Goal: Task Accomplishment & Management: Complete application form

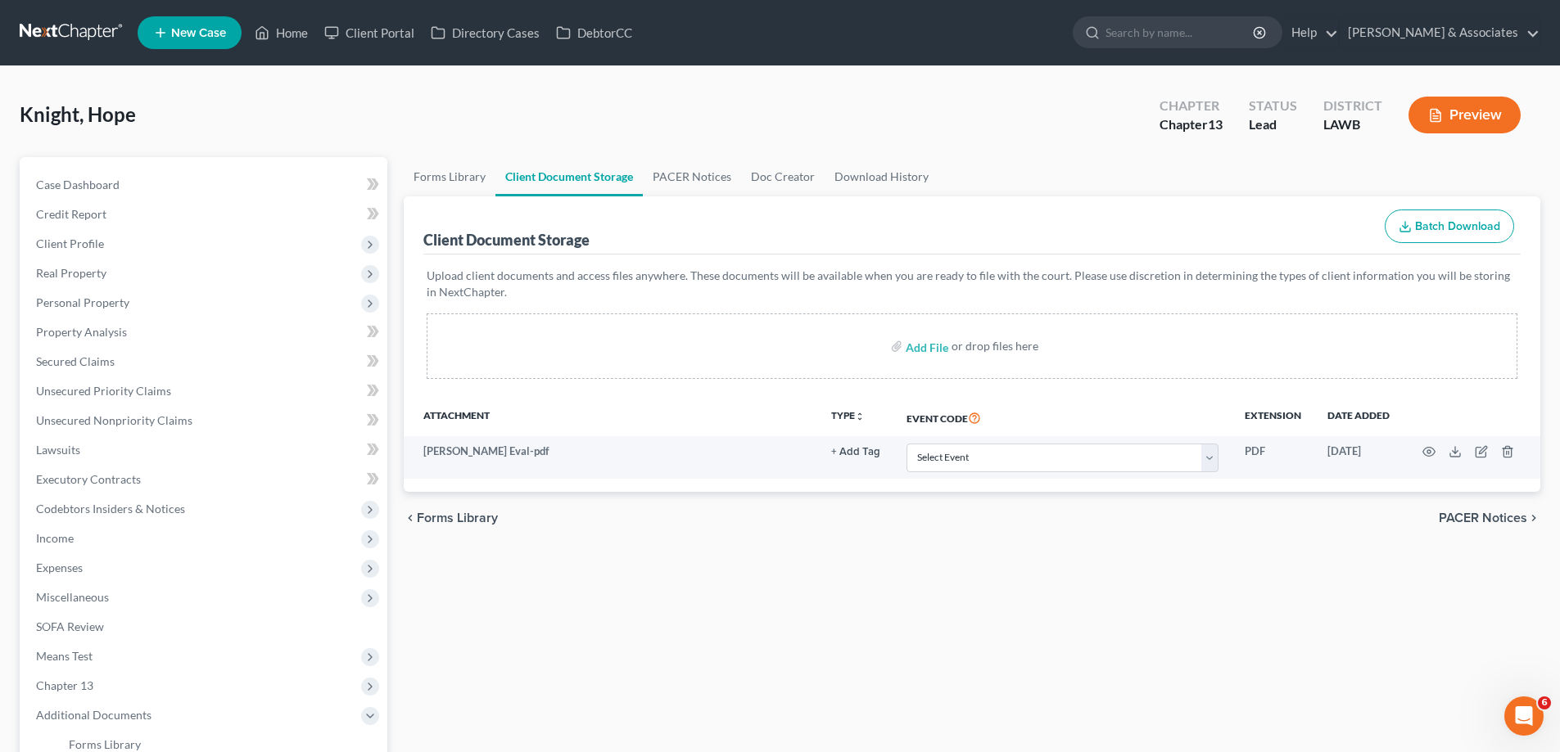
click at [201, 27] on span "New Case" at bounding box center [198, 33] width 55 height 12
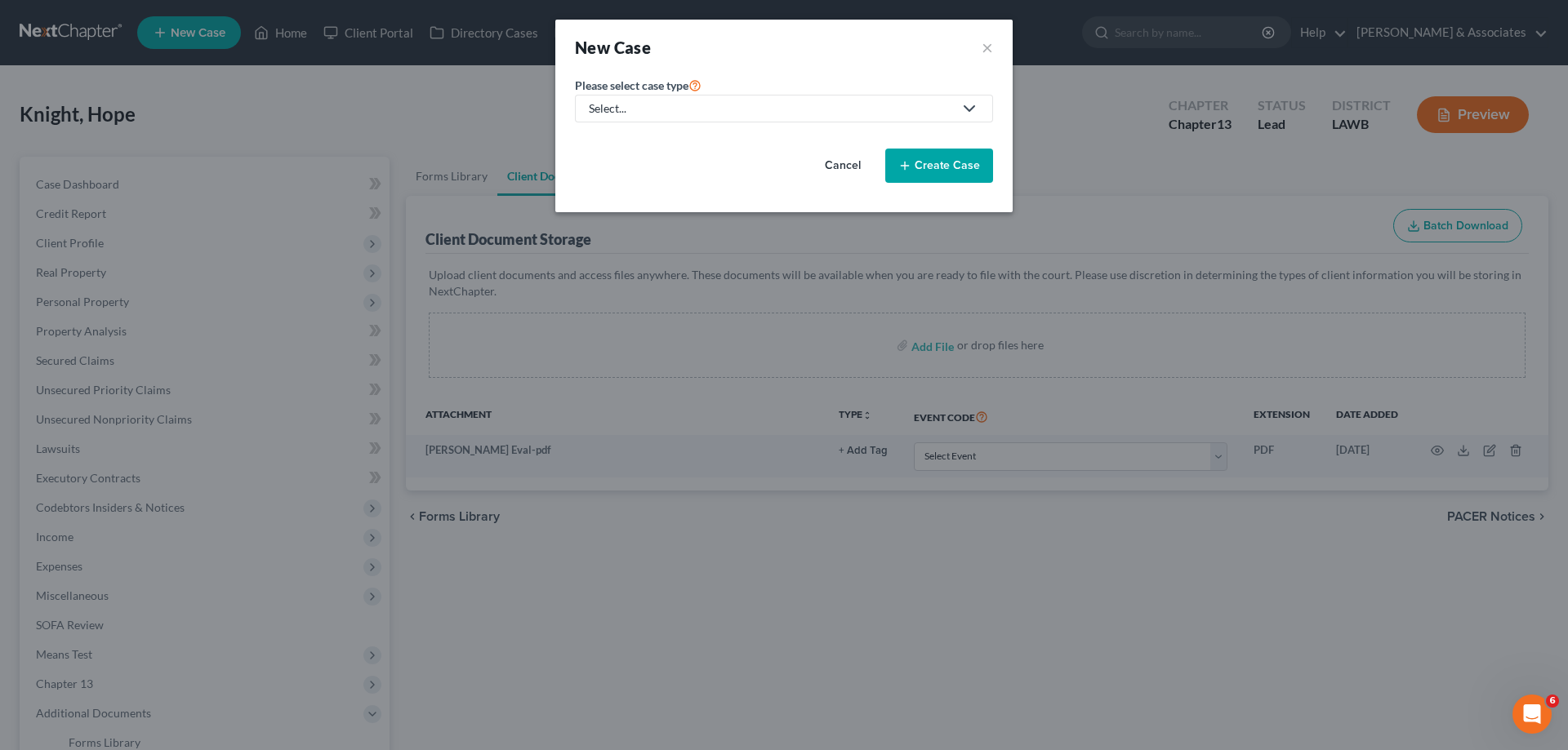
click at [701, 112] on div "Select..." at bounding box center [770, 109] width 364 height 16
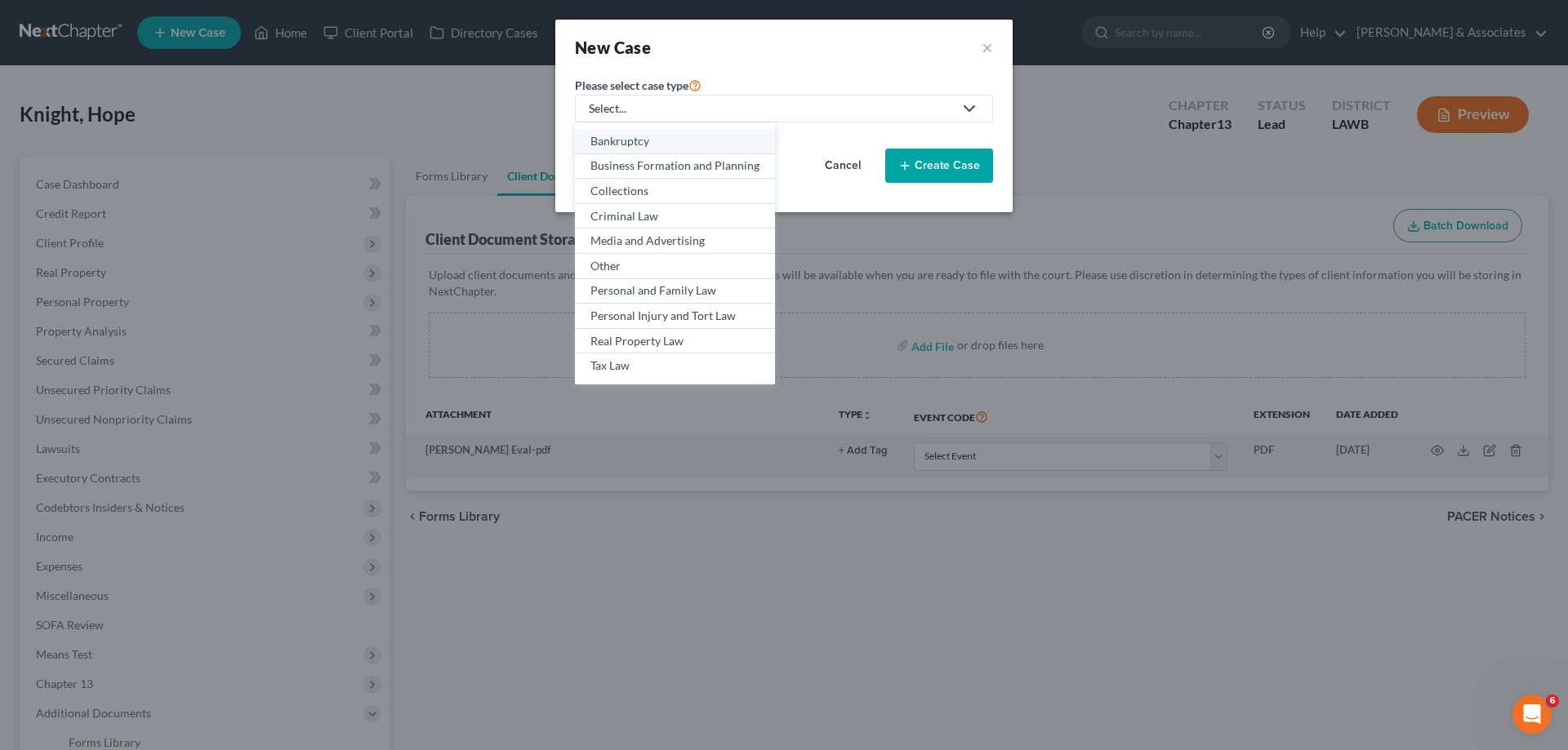
click at [659, 141] on div "Bankruptcy" at bounding box center [674, 141] width 169 height 16
select select "35"
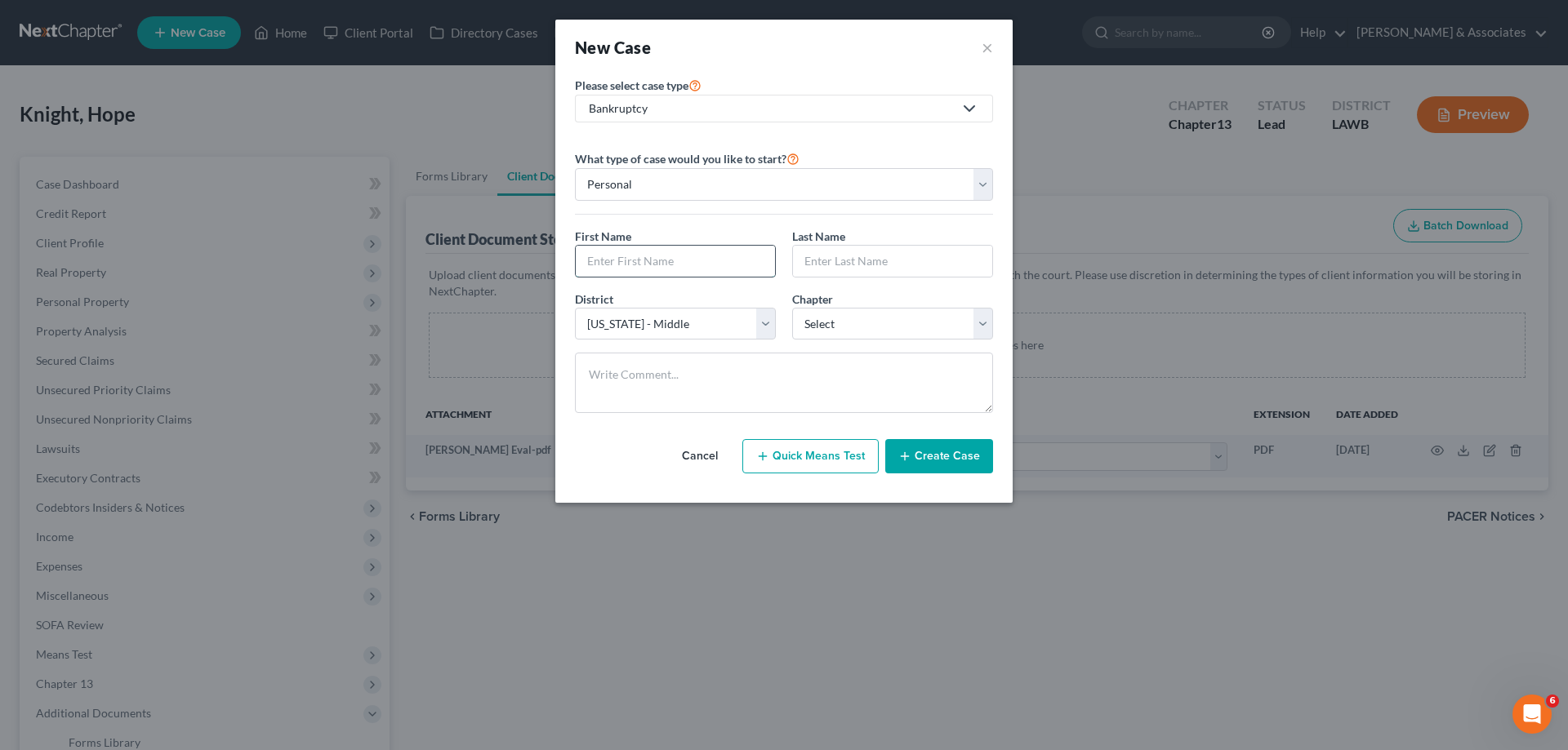
click at [728, 257] on input "text" at bounding box center [675, 260] width 199 height 31
type input "Mykescha"
type input "[PERSON_NAME]"
select select "0"
click at [963, 457] on button "Create Case" at bounding box center [939, 456] width 108 height 34
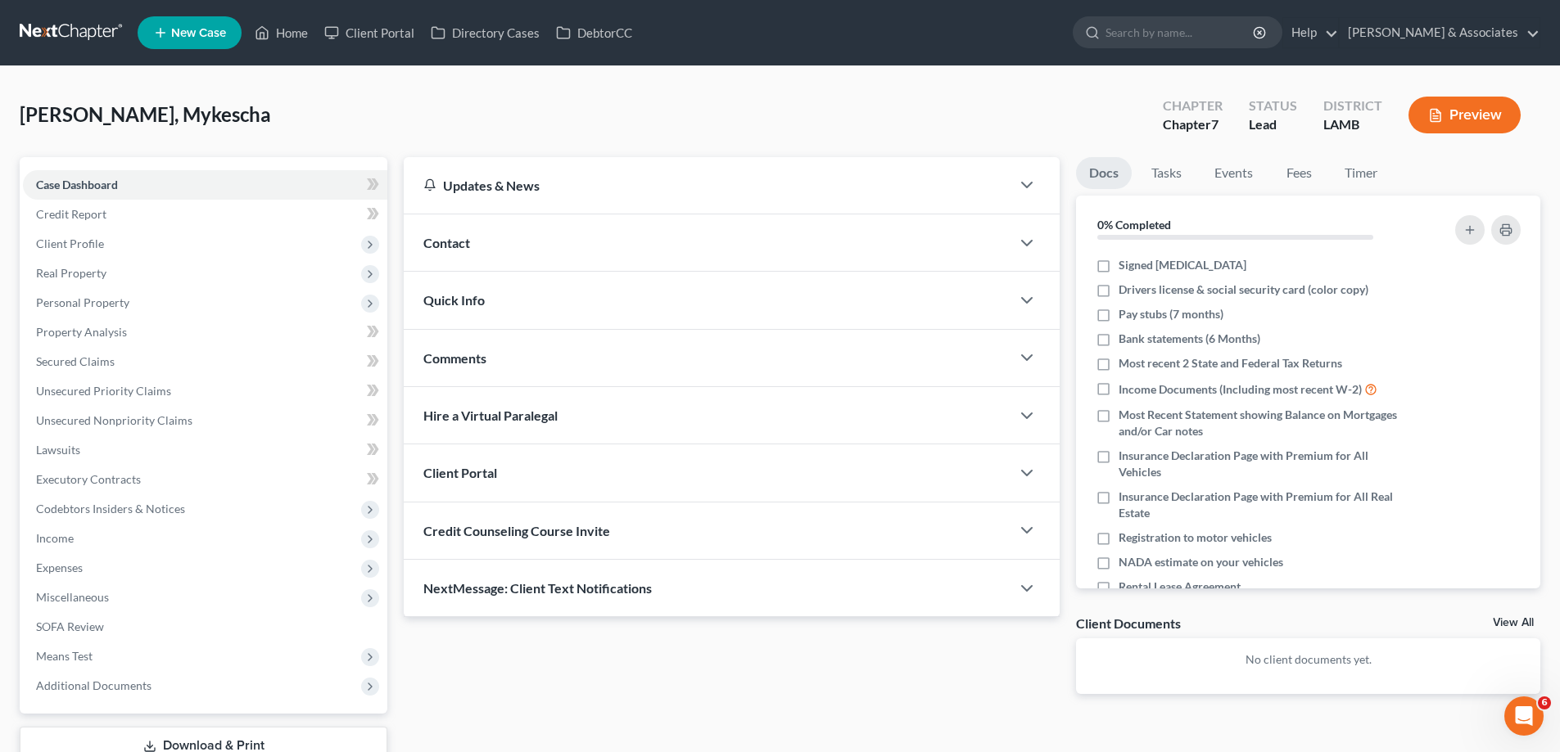
click at [765, 233] on div "Contact" at bounding box center [707, 242] width 607 height 56
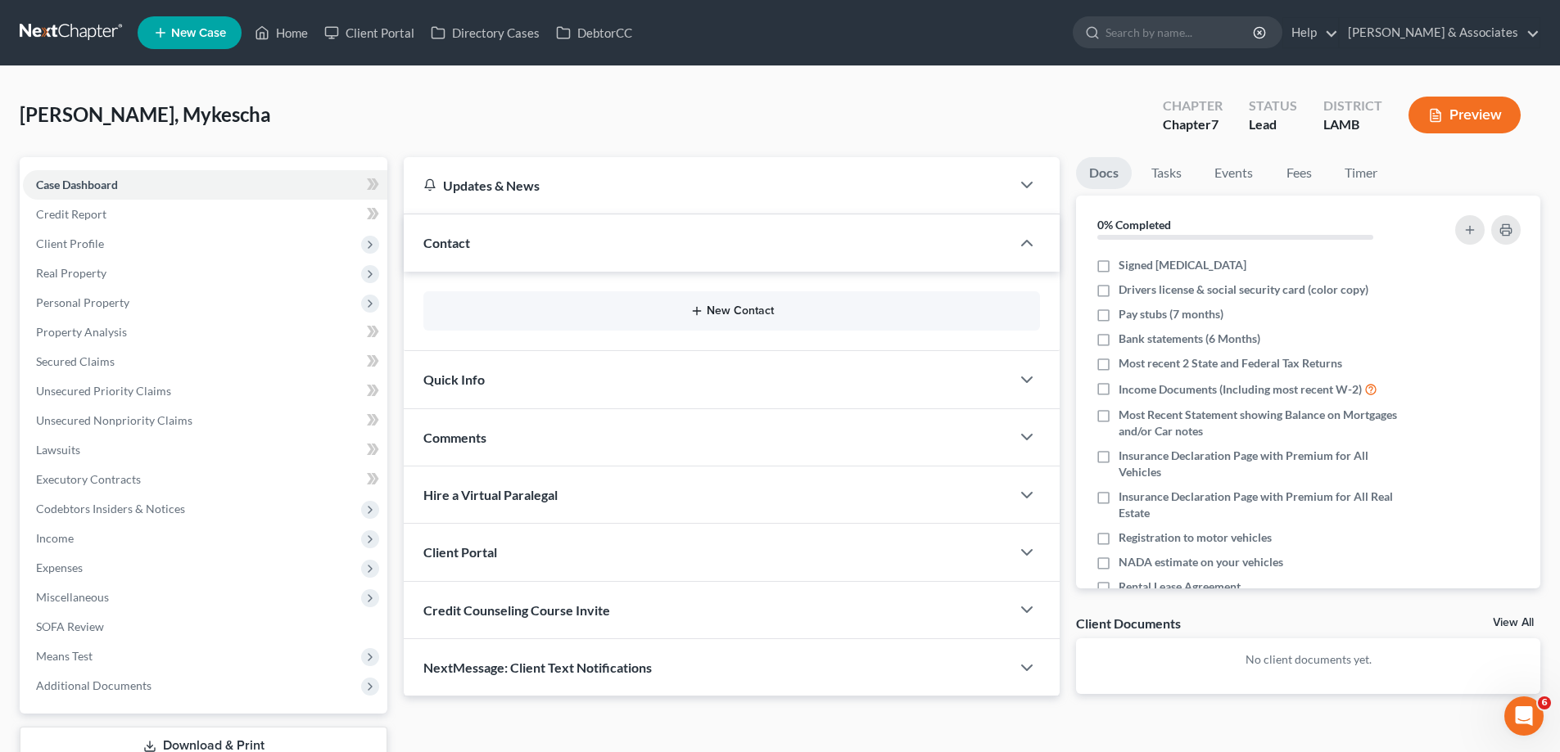
click at [674, 309] on button "New Contact" at bounding box center [731, 311] width 590 height 13
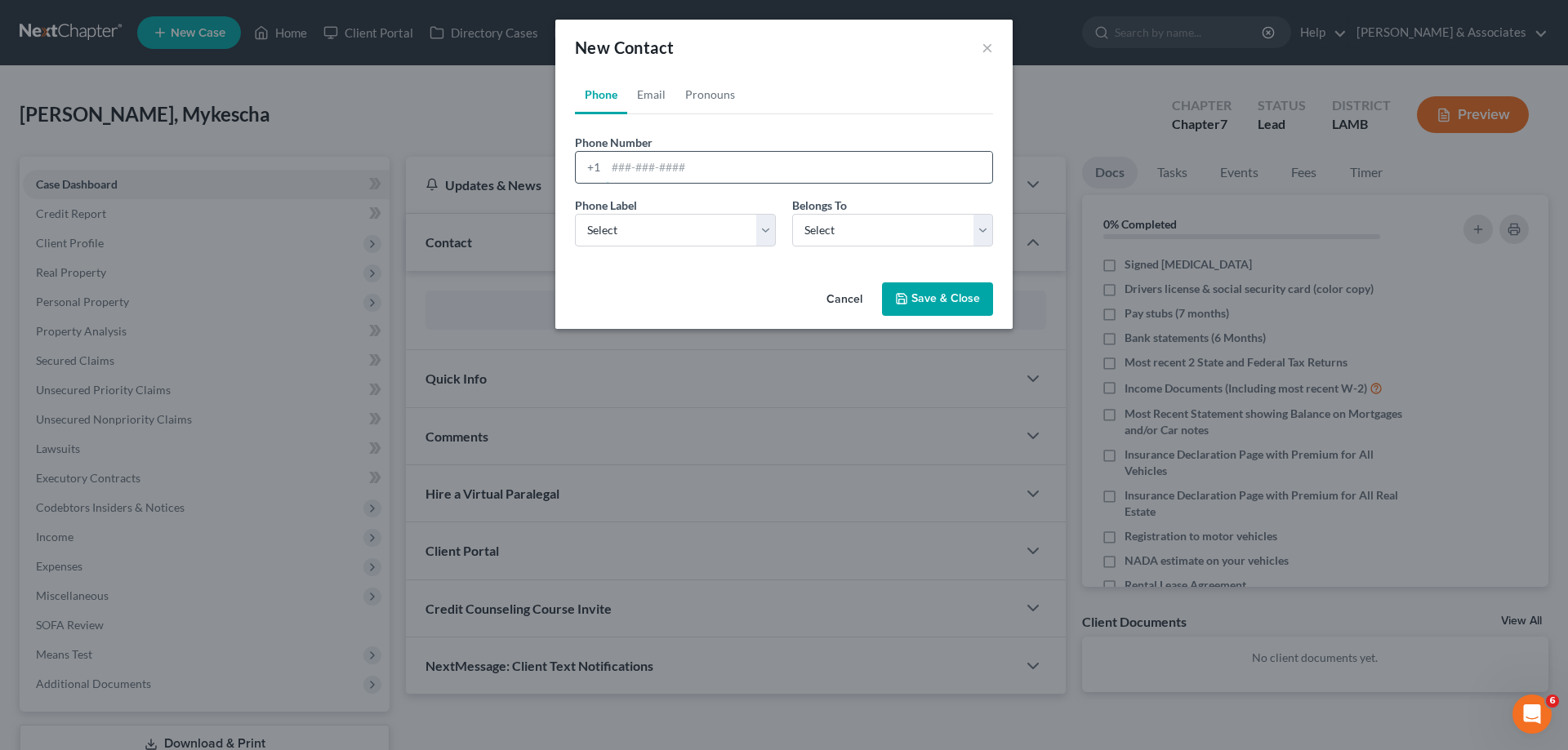
click at [624, 160] on input "tel" at bounding box center [798, 167] width 386 height 31
paste input "[PHONE_NUMBER]"
type input "[PHONE_NUMBER]"
click at [628, 237] on select "Select Mobile Home Work Other" at bounding box center [674, 229] width 200 height 33
select select "0"
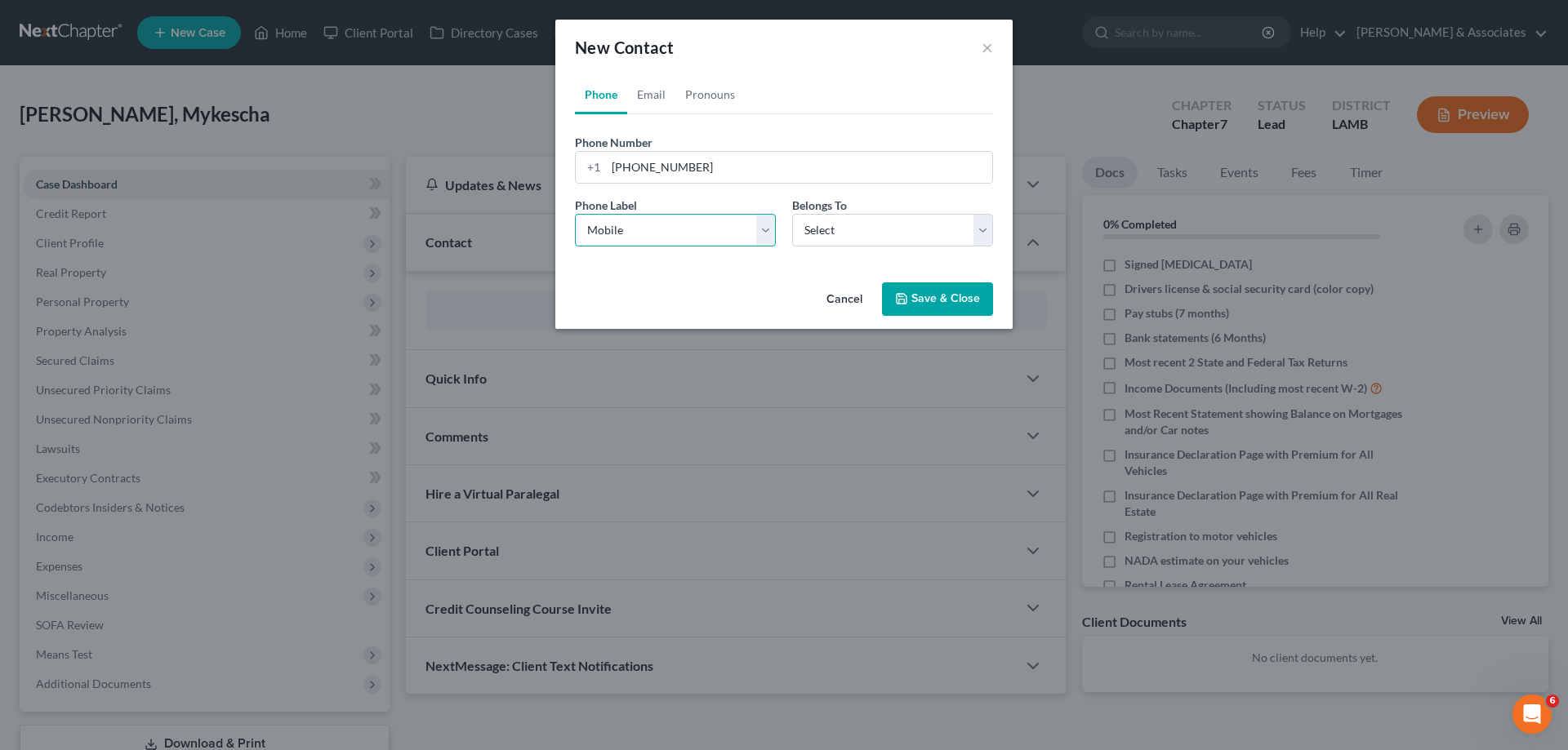
click at [575, 213] on select "Select Mobile Home Work Other" at bounding box center [674, 229] width 200 height 33
click at [843, 232] on select "Select Client Other" at bounding box center [892, 229] width 200 height 33
select select "0"
click at [792, 213] on select "Select Client Other" at bounding box center [892, 229] width 200 height 33
select select "0"
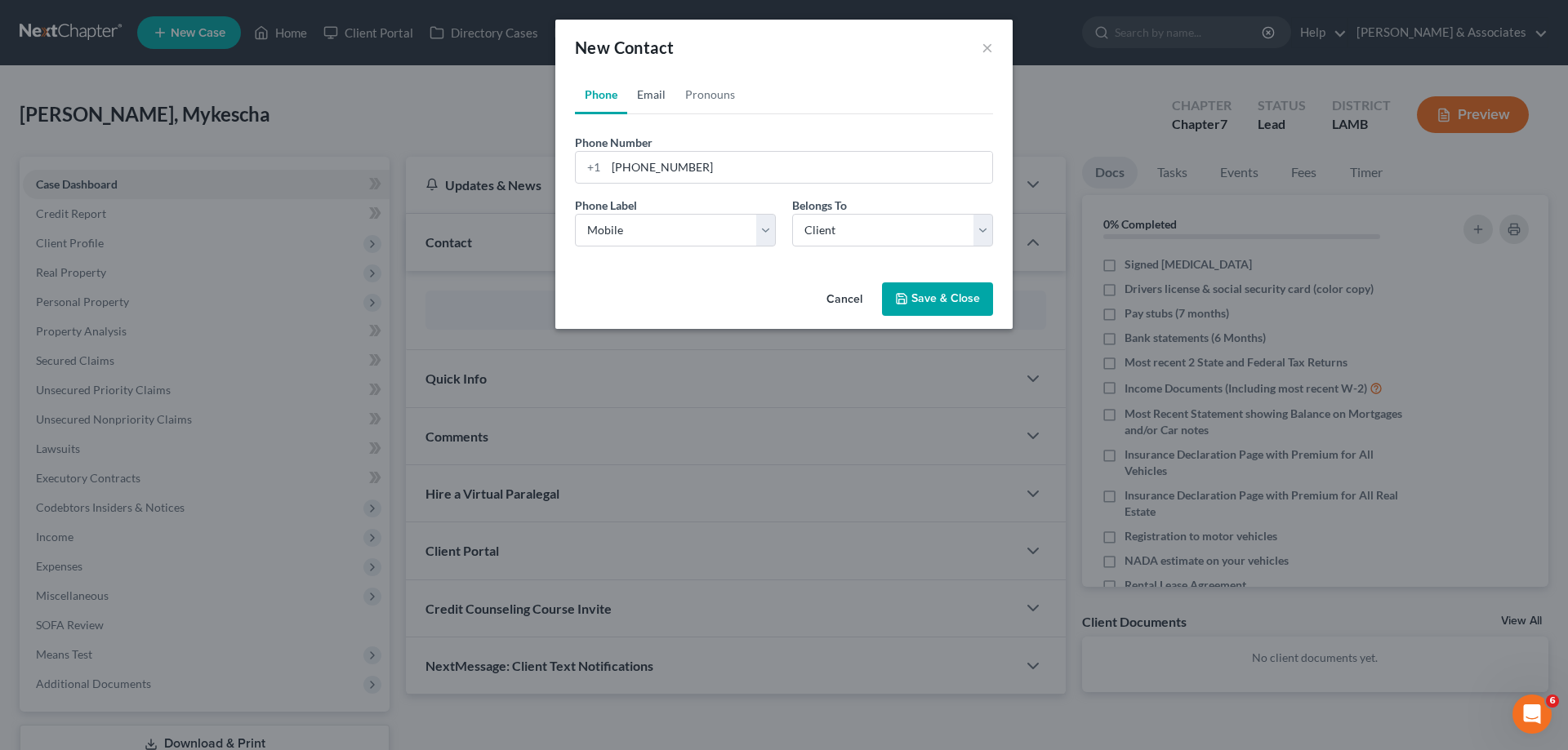
click at [657, 82] on link "Email" at bounding box center [651, 94] width 48 height 39
click at [686, 160] on input "email" at bounding box center [798, 167] width 386 height 31
paste input "[EMAIL_ADDRESS][DOMAIN_NAME]"
type input "[EMAIL_ADDRESS][DOMAIN_NAME]"
drag, startPoint x: 639, startPoint y: 232, endPoint x: 647, endPoint y: 245, distance: 15.3
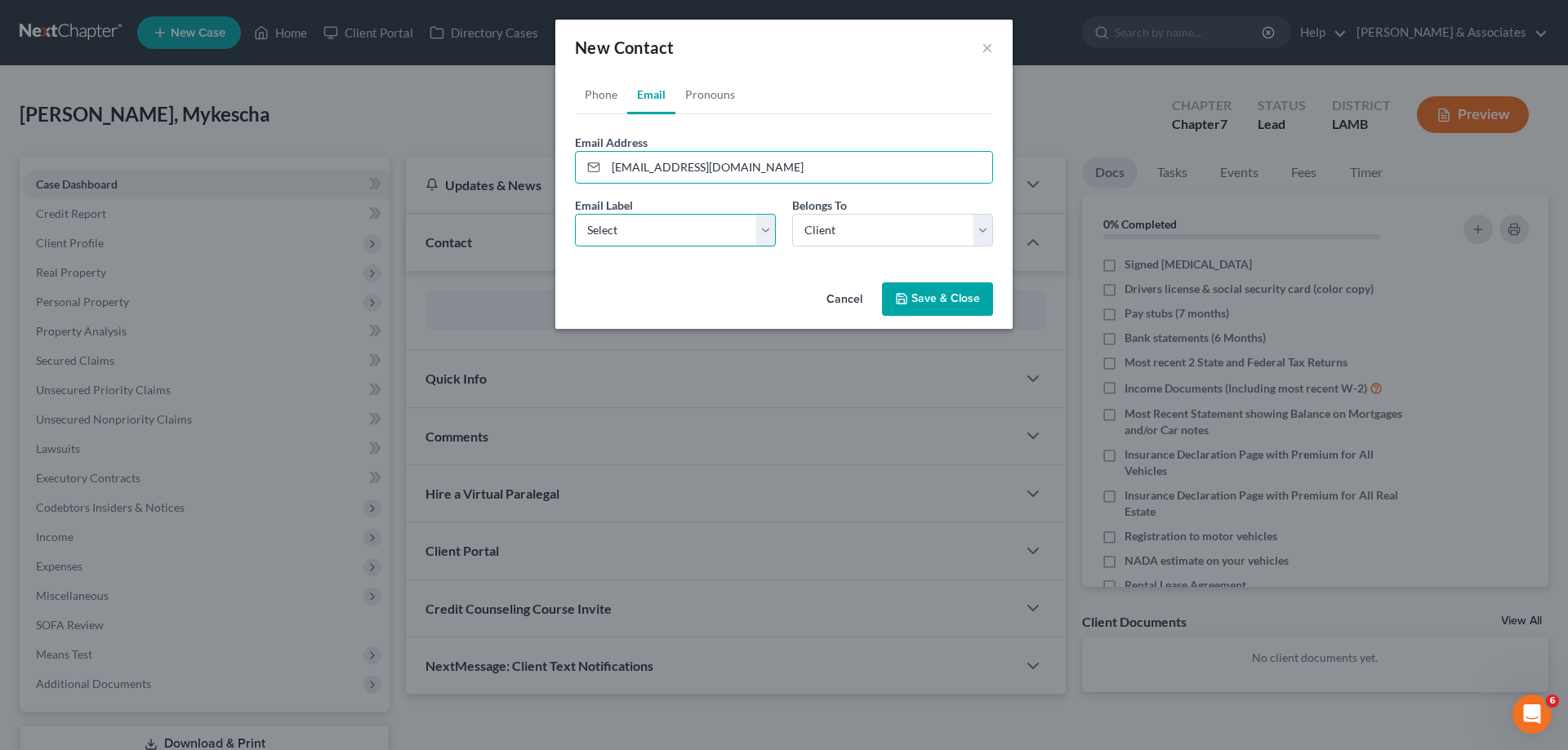
click at [639, 233] on select "Select Home Work Other" at bounding box center [674, 229] width 200 height 33
select select "0"
click at [575, 213] on select "Select Home Work Other" at bounding box center [674, 229] width 200 height 33
click at [876, 229] on select "Select Client Other" at bounding box center [892, 229] width 200 height 33
click at [792, 213] on select "Select Client Other" at bounding box center [892, 229] width 200 height 33
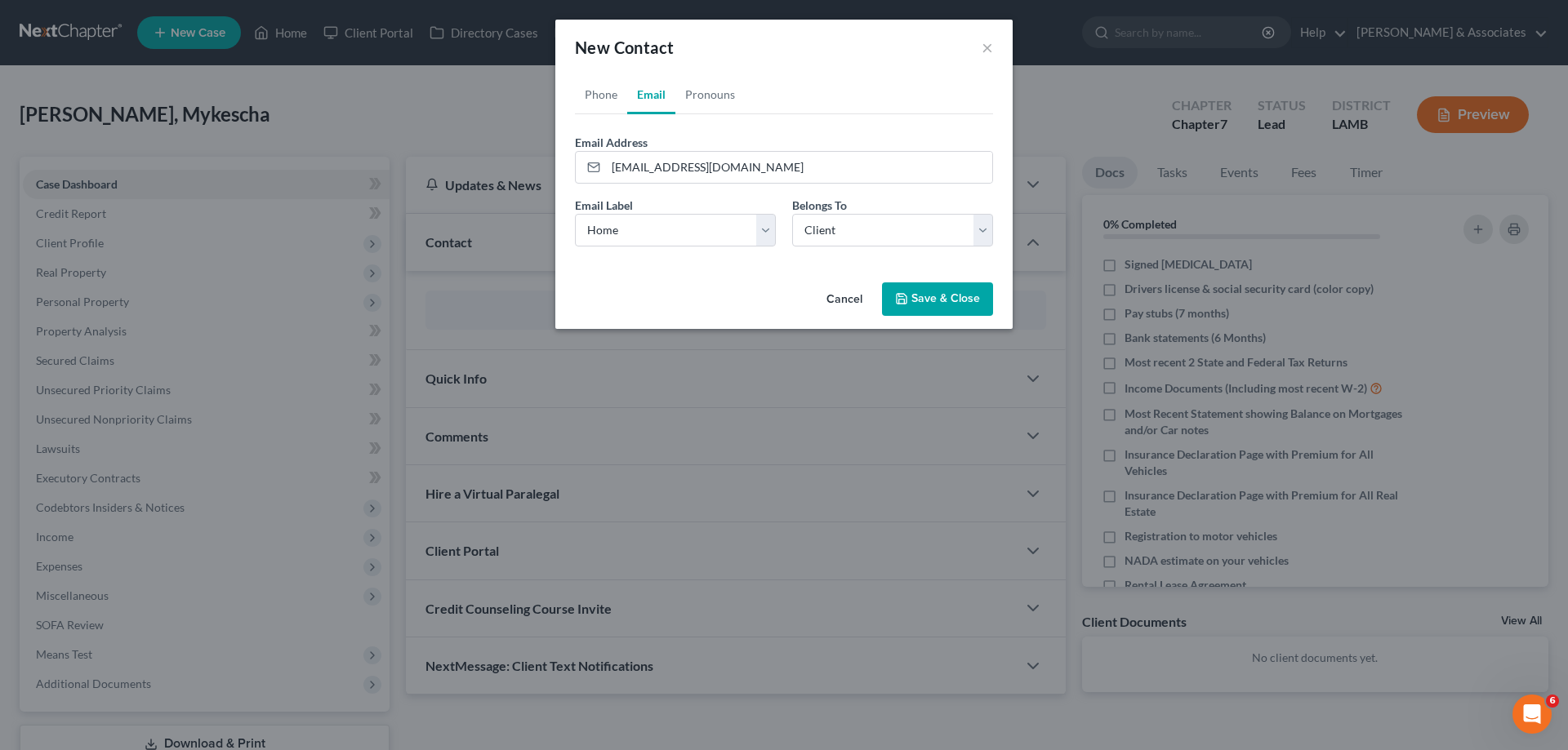
click at [926, 311] on button "Save & Close" at bounding box center [937, 299] width 111 height 34
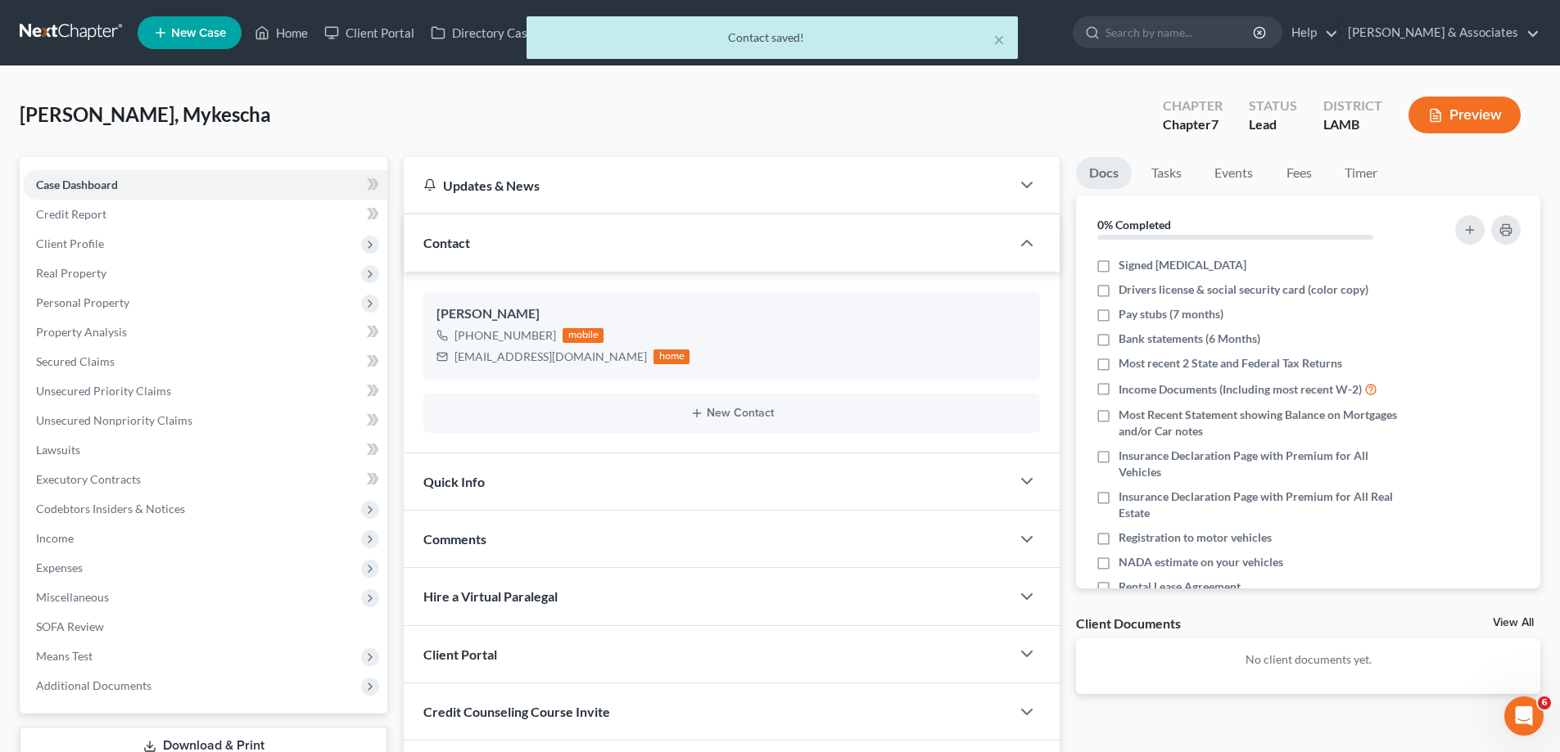
click at [562, 552] on div "Comments" at bounding box center [707, 539] width 607 height 56
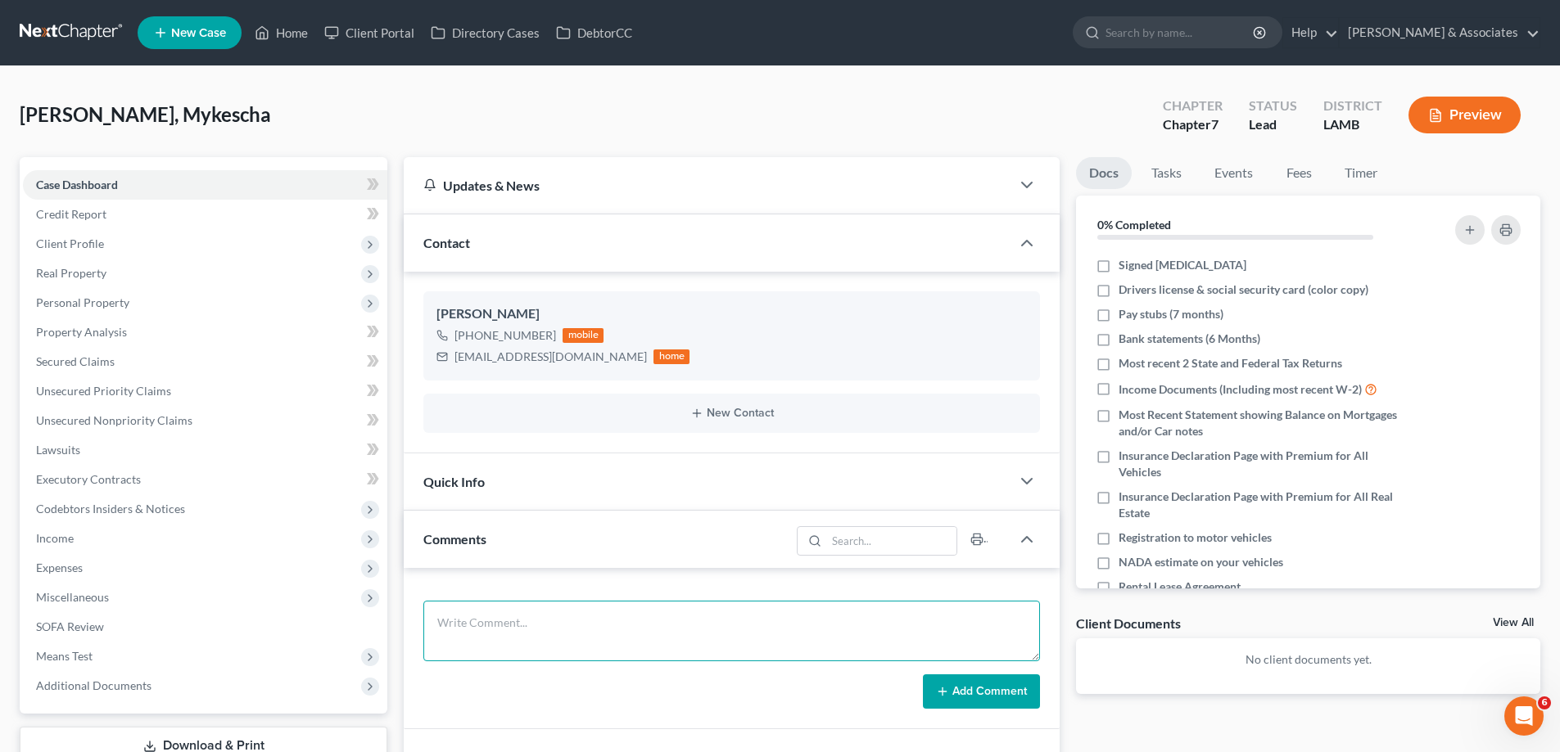
drag, startPoint x: 523, startPoint y: 638, endPoint x: 577, endPoint y: 630, distance: 54.6
click at [523, 638] on textarea at bounding box center [731, 631] width 616 height 61
paste textarea "did eval with [PERSON_NAME], Home is in wife's name, bought before Marriage, 31…"
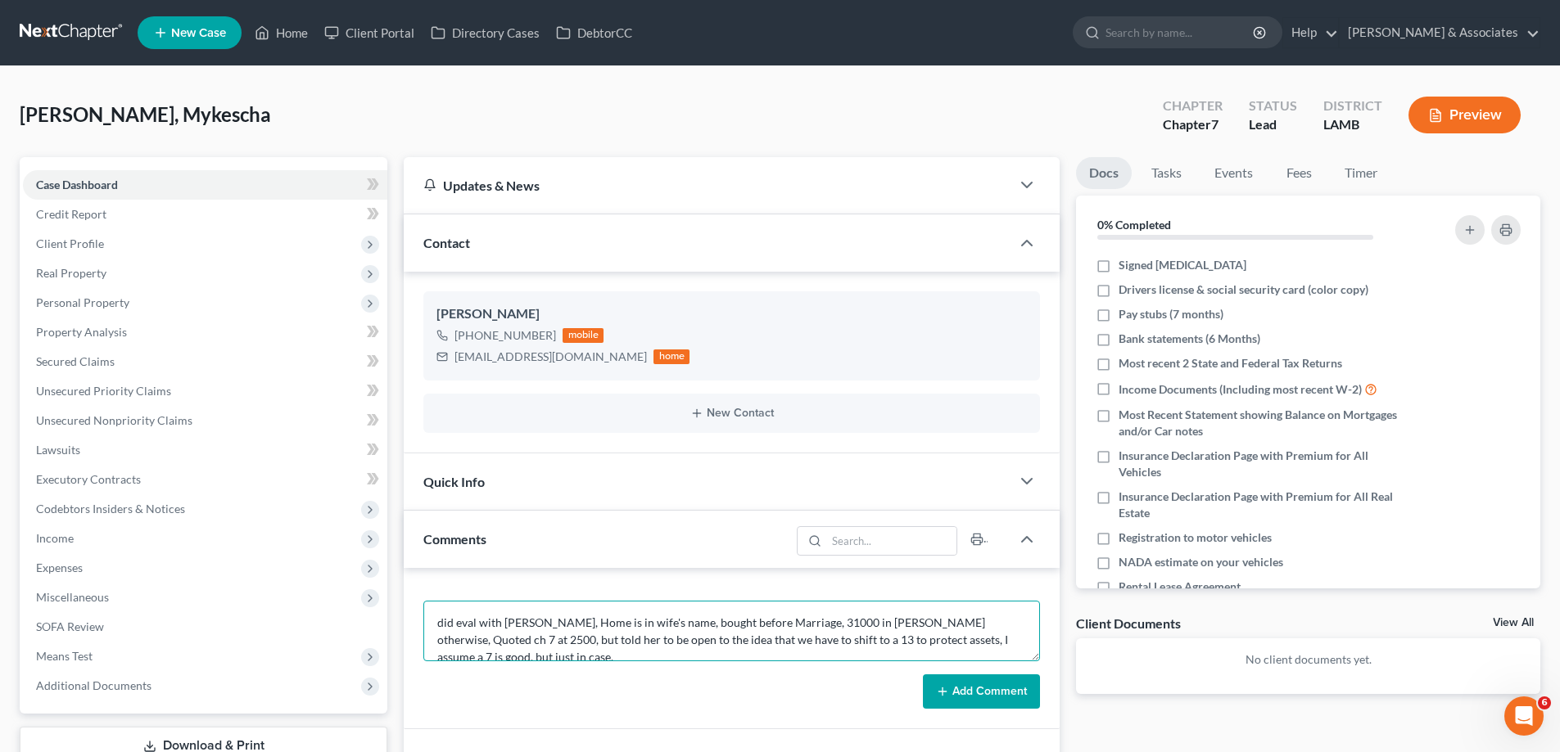
scroll to position [4, 0]
type textarea "did eval with [PERSON_NAME], Home is in wife's name, bought before Marriage, 31…"
click at [1003, 700] on button "Add Comment" at bounding box center [981, 692] width 117 height 34
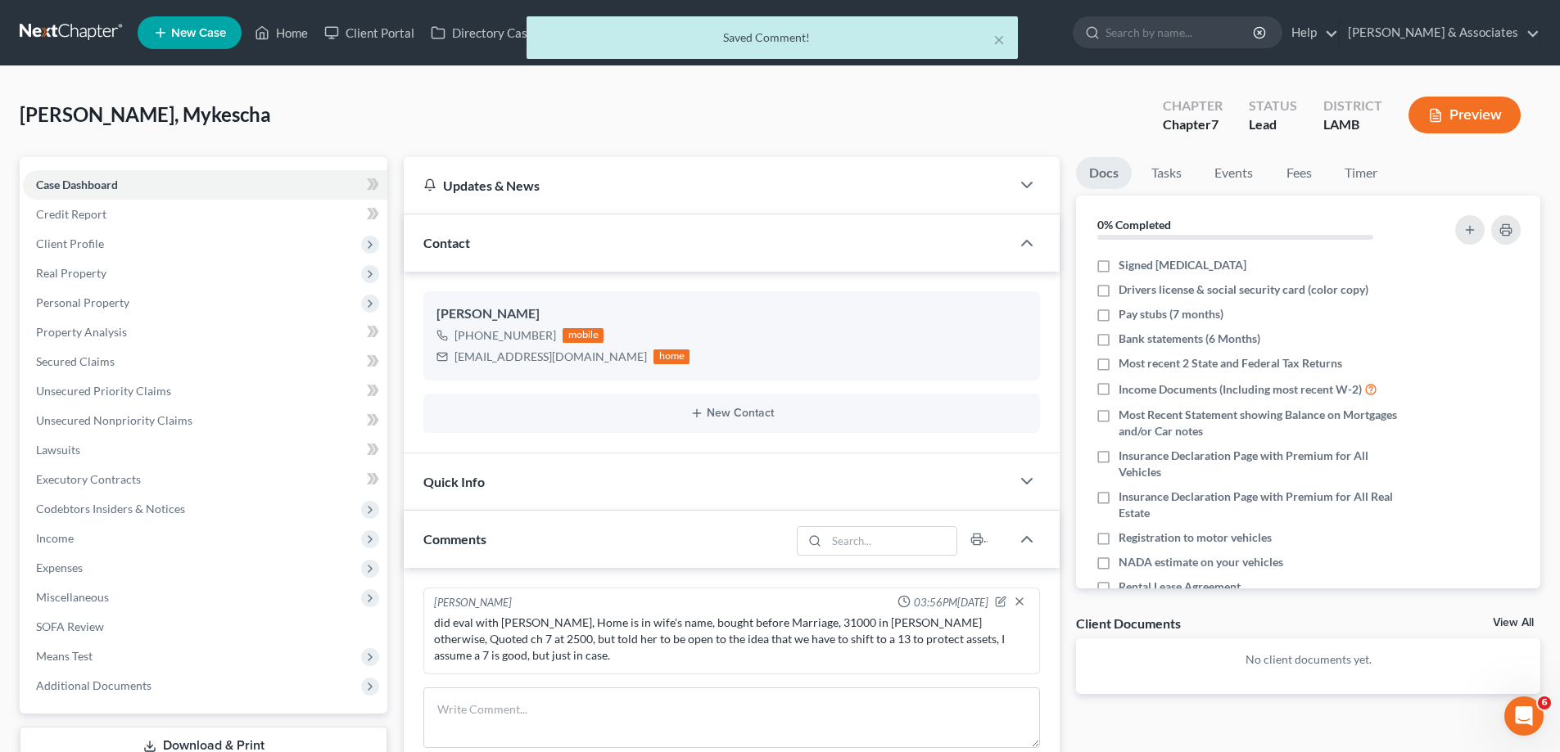
scroll to position [0, 0]
click at [1544, 615] on div "Docs Tasks Events Fees Timer 0% Completed Nothing here yet! Signed [MEDICAL_DAT…" at bounding box center [1308, 602] width 481 height 890
click at [1516, 620] on link "View All" at bounding box center [1512, 622] width 41 height 11
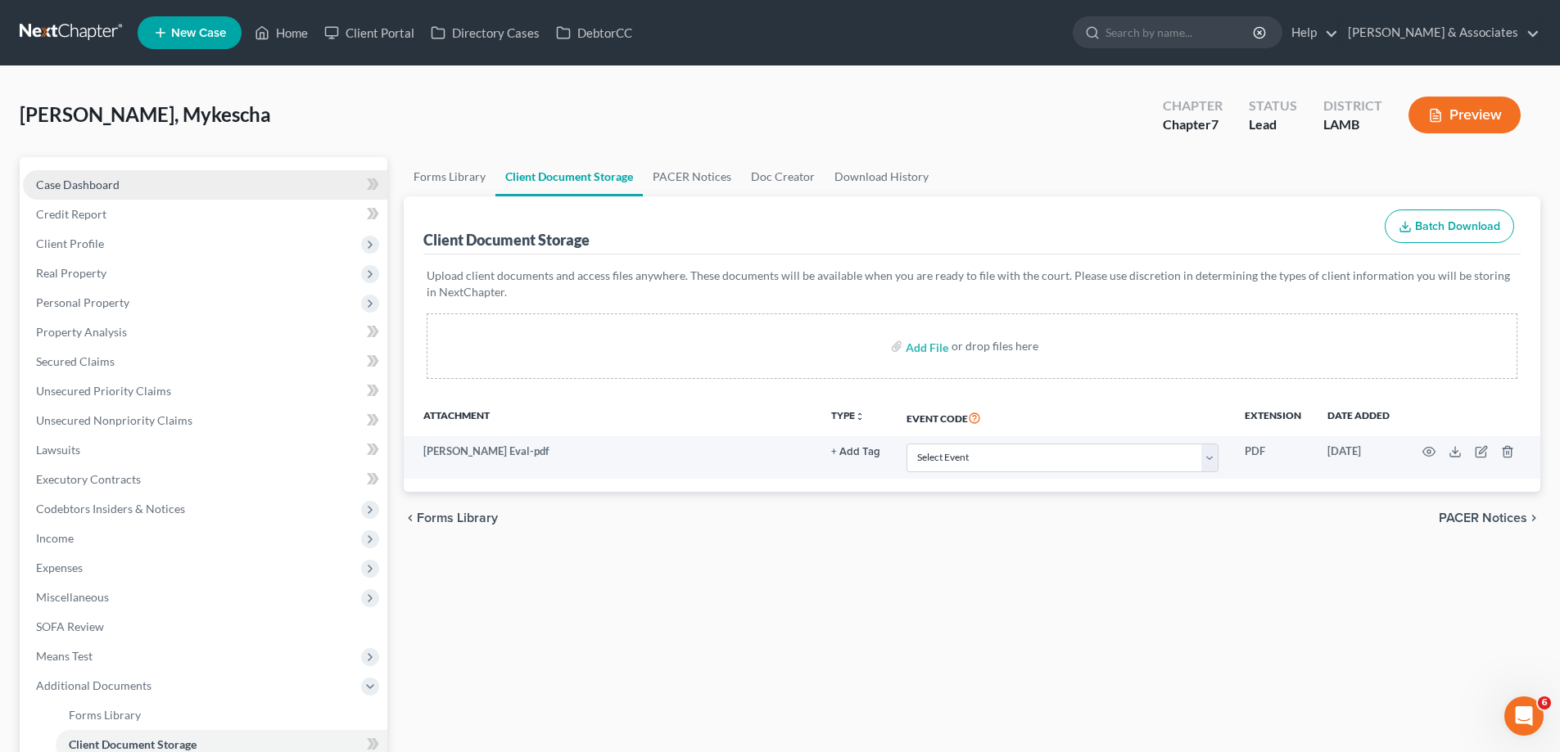
click at [97, 183] on span "Case Dashboard" at bounding box center [78, 185] width 84 height 14
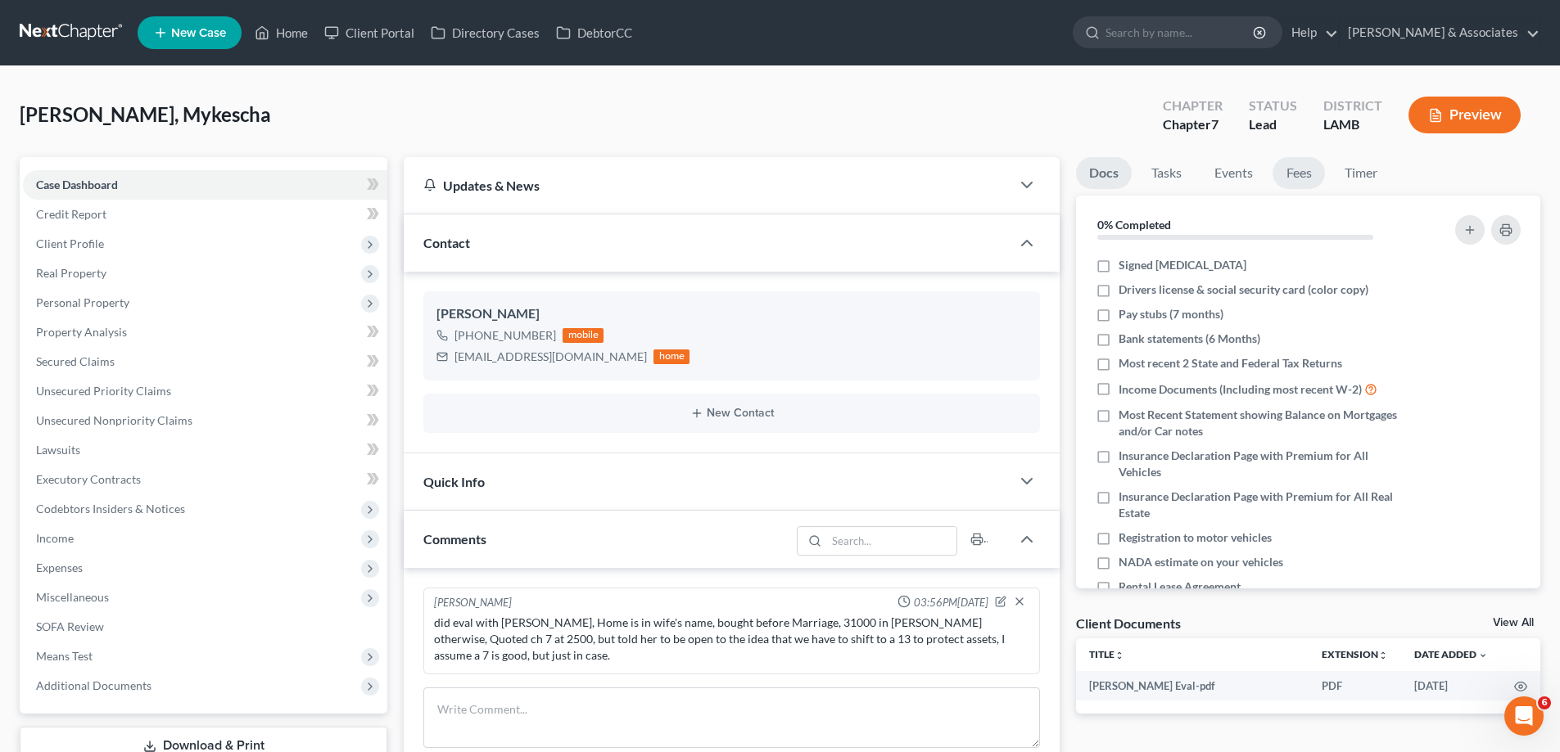
click at [1302, 181] on link "Fees" at bounding box center [1298, 173] width 52 height 32
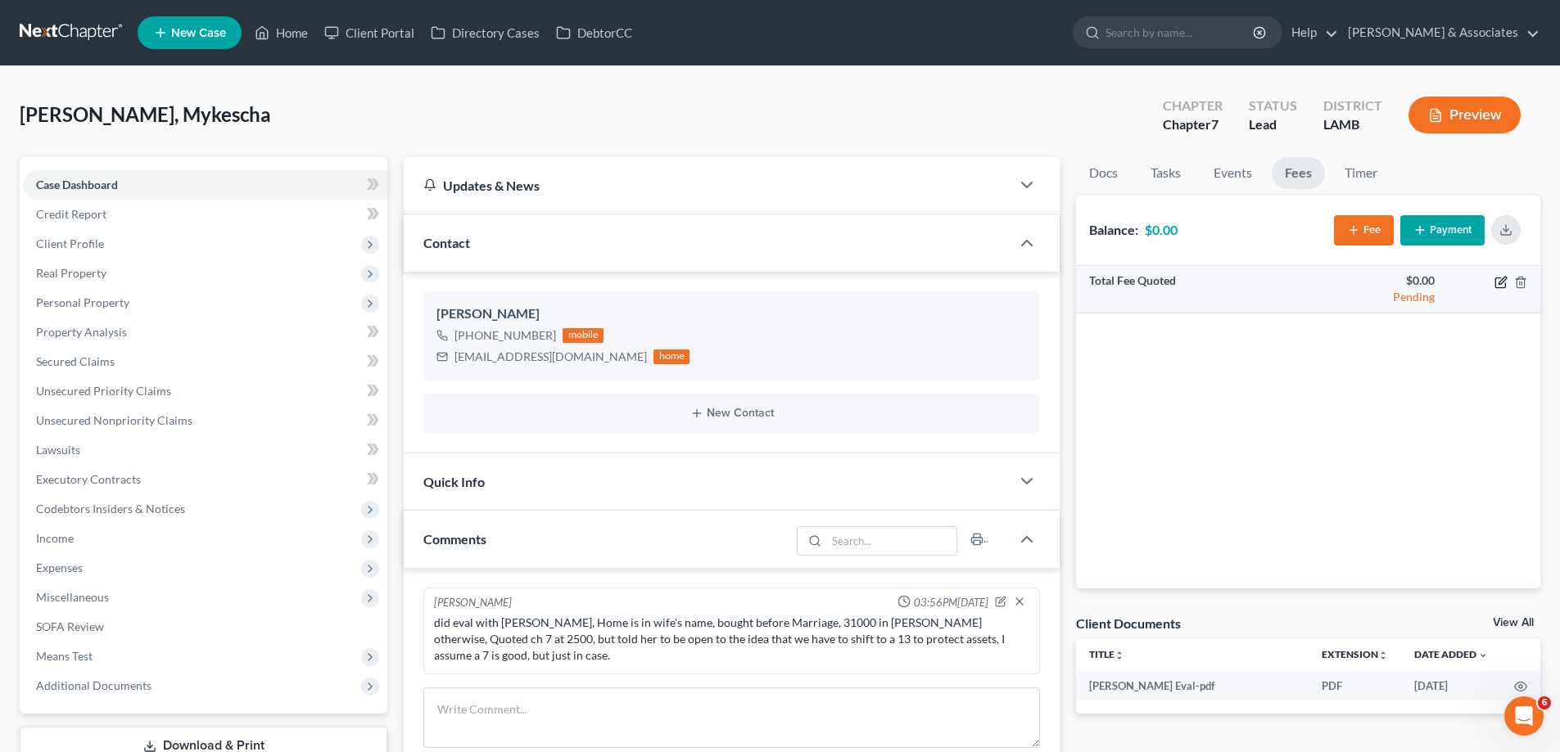
click at [1499, 282] on icon "button" at bounding box center [1501, 280] width 7 height 7
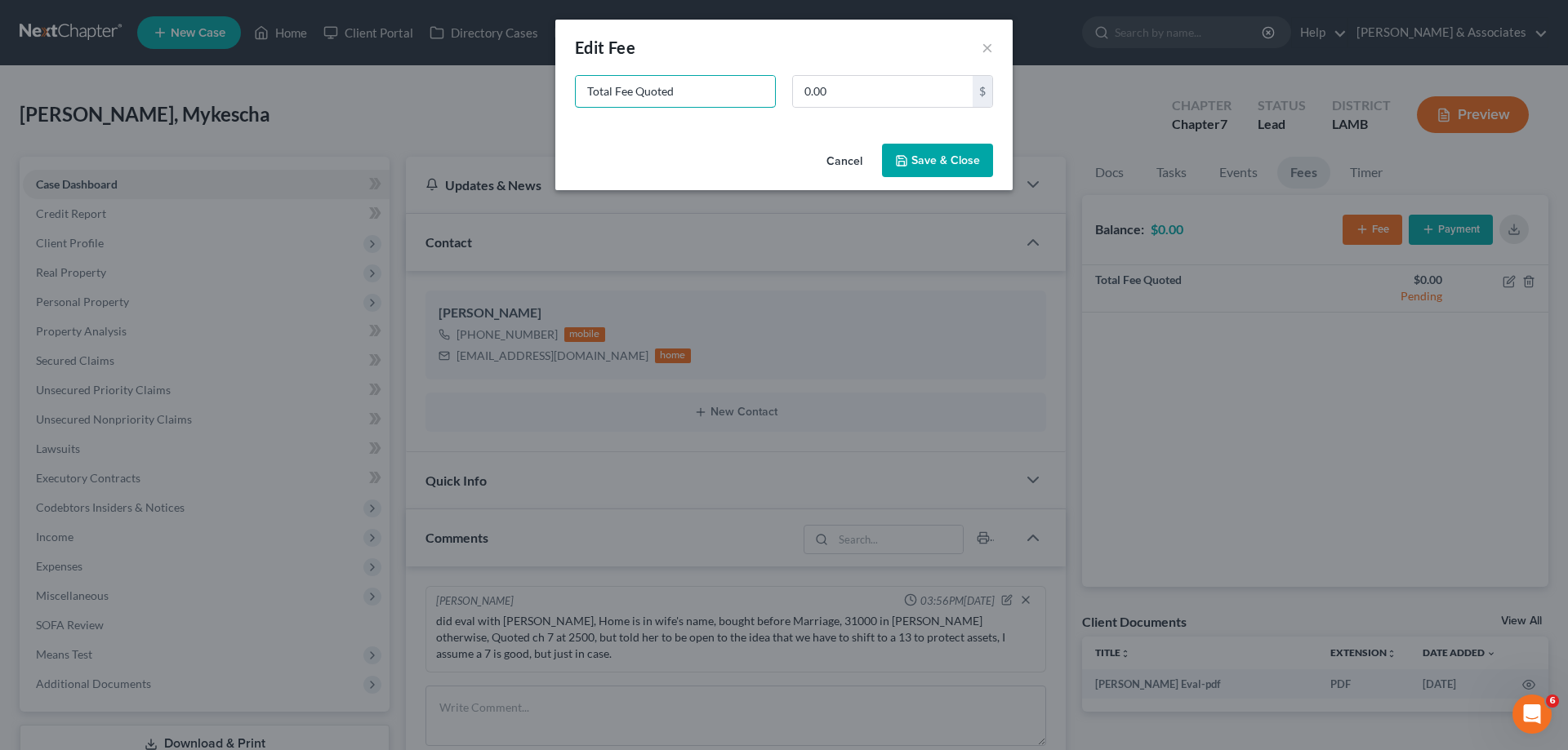
drag, startPoint x: 688, startPoint y: 95, endPoint x: 508, endPoint y: 88, distance: 180.1
click at [525, 93] on div "New Fee Edit Fee × Total Fee Quoted 0.00 $ Cancel Save & Close" at bounding box center [784, 375] width 1568 height 750
type input "ch 13"
type input "2,500"
click at [935, 144] on button "Save & Close" at bounding box center [937, 161] width 111 height 34
